Goal: Task Accomplishment & Management: Manage account settings

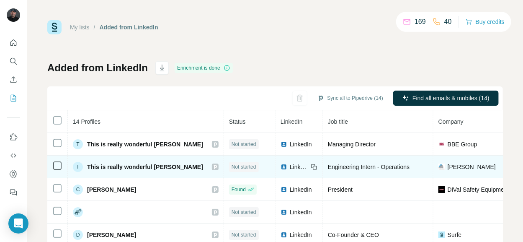
click at [175, 166] on span "This is really wonderful [PERSON_NAME]" at bounding box center [145, 166] width 116 height 8
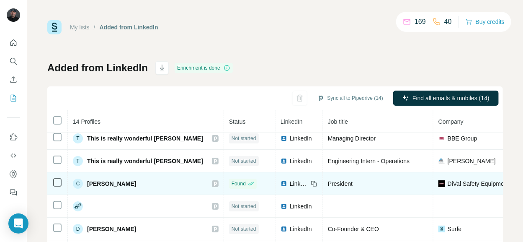
scroll to position [5, 0]
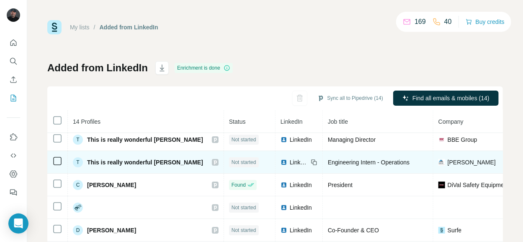
click at [145, 160] on span "This is really wonderful [PERSON_NAME]" at bounding box center [145, 162] width 116 height 8
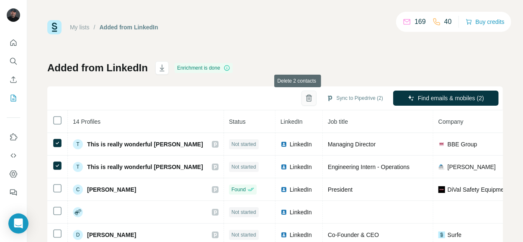
click at [308, 97] on icon "button" at bounding box center [309, 98] width 2 height 3
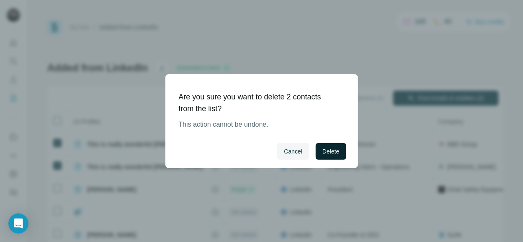
click at [327, 150] on span "Delete" at bounding box center [330, 151] width 17 height 8
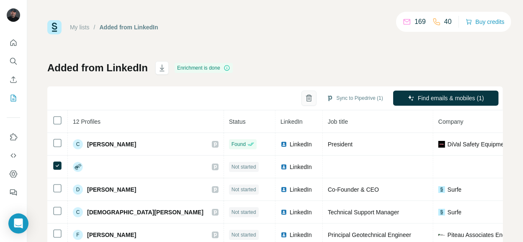
click at [306, 98] on icon "button" at bounding box center [308, 98] width 5 height 6
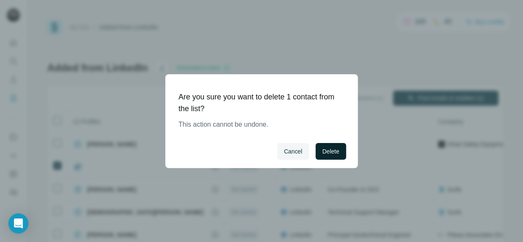
click at [329, 151] on span "Delete" at bounding box center [330, 151] width 17 height 8
